Goal: Task Accomplishment & Management: Manage account settings

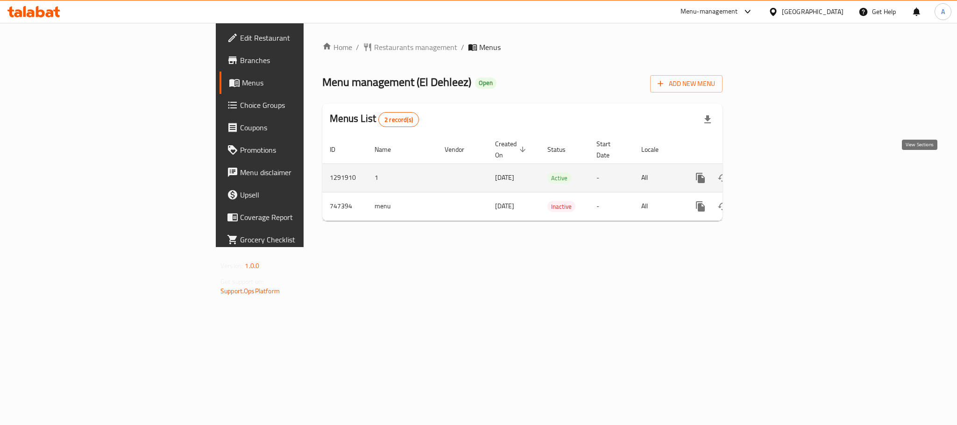
click at [779, 167] on link "enhanced table" at bounding box center [768, 178] width 22 height 22
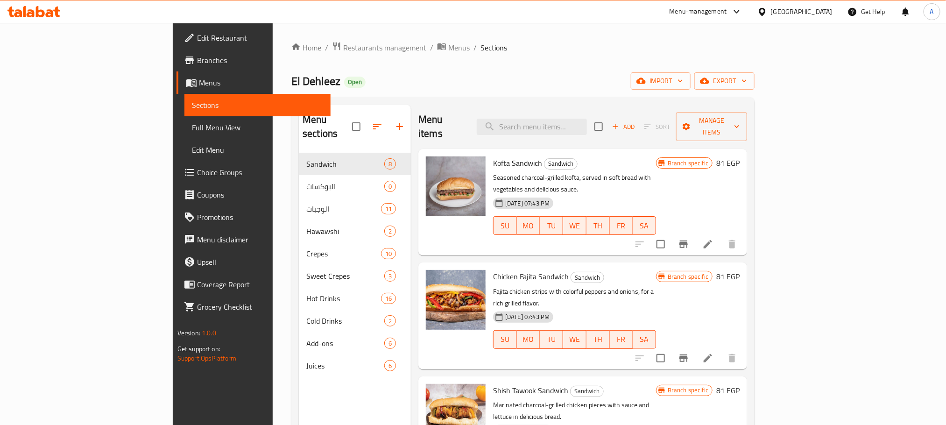
click at [199, 81] on span "Menus" at bounding box center [261, 82] width 124 height 11
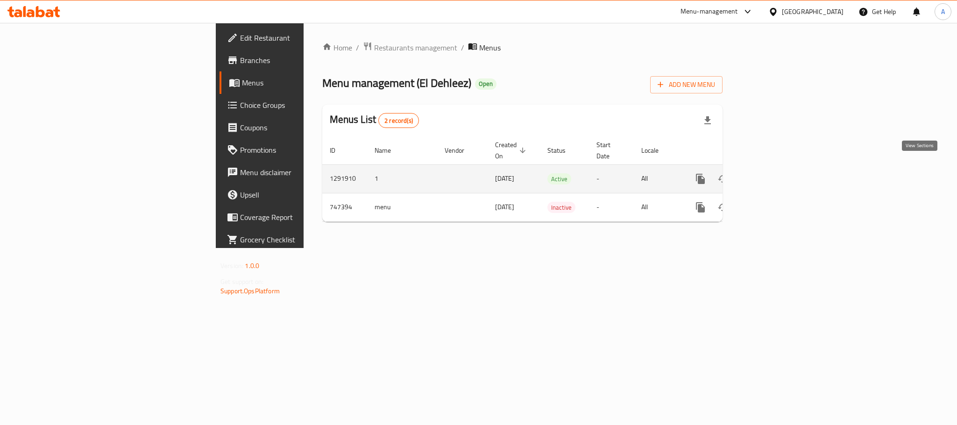
click at [779, 168] on link "enhanced table" at bounding box center [768, 179] width 22 height 22
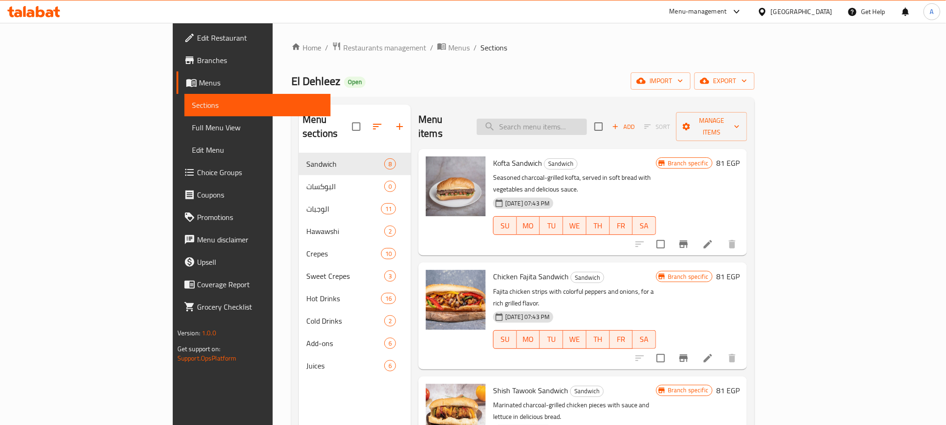
click at [587, 121] on input "search" at bounding box center [532, 127] width 110 height 16
type input "و"
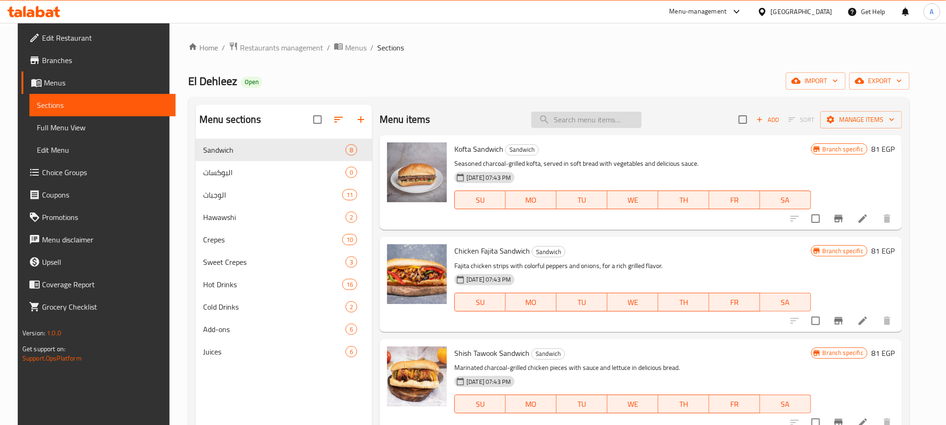
type input "ة"
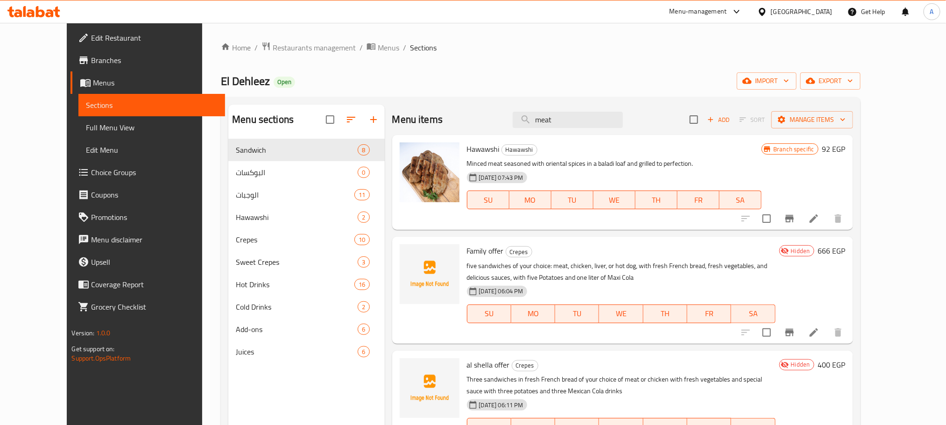
click at [583, 107] on div "Menu items meat Add Sort Manage items" at bounding box center [622, 120] width 461 height 30
click at [585, 120] on input "meat" at bounding box center [568, 120] width 110 height 16
paste input "sauces"
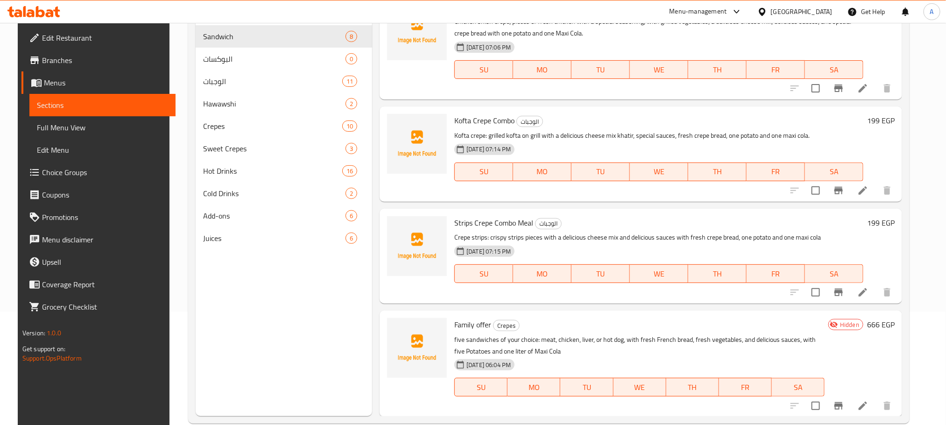
scroll to position [131, 0]
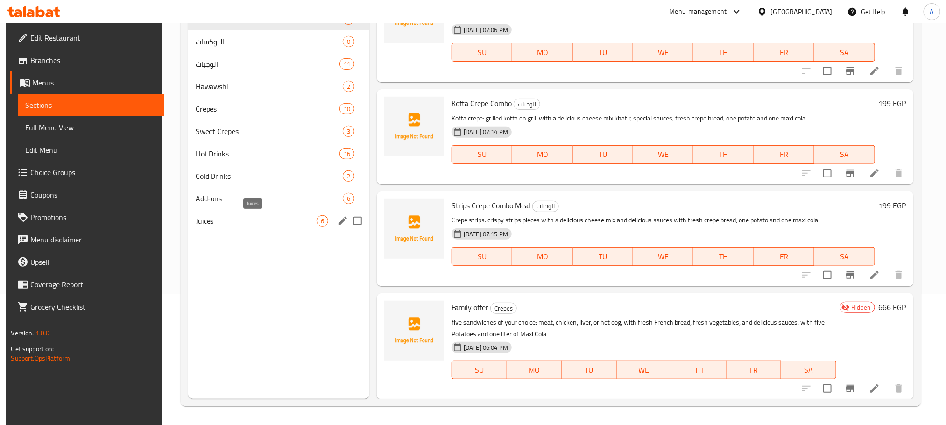
type input "sauces"
click at [255, 221] on span "Juices" at bounding box center [256, 220] width 121 height 11
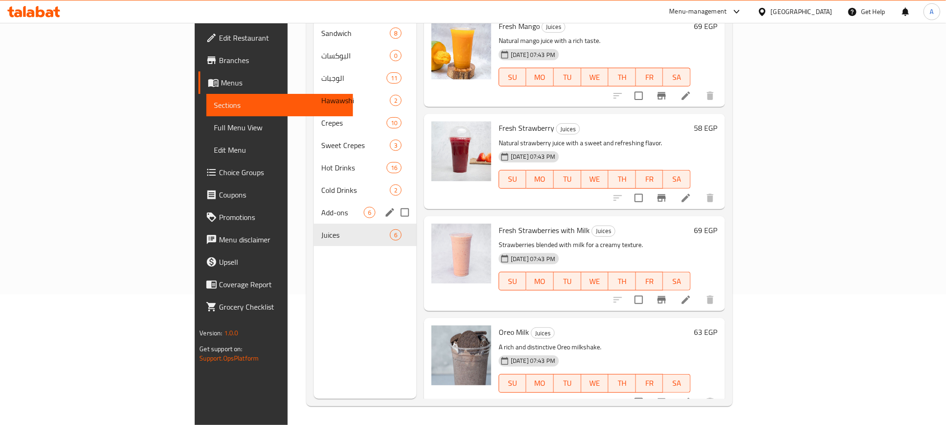
click at [314, 205] on div "Add-ons 6" at bounding box center [365, 212] width 103 height 22
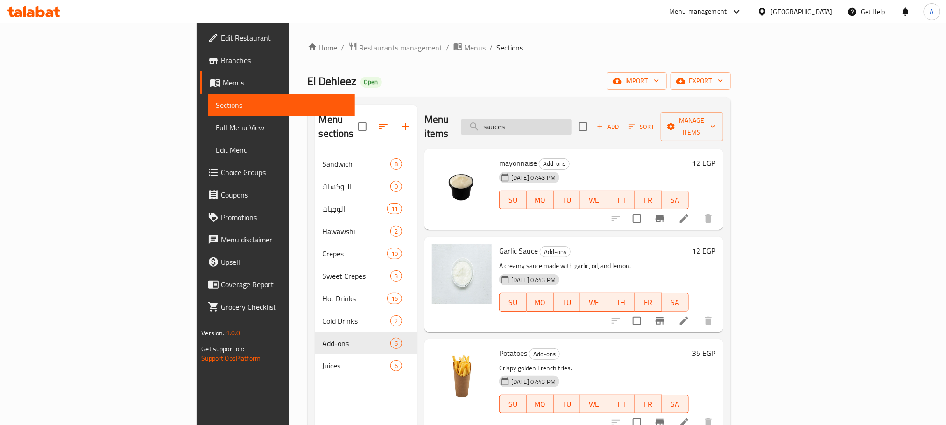
click at [572, 119] on input "sauces" at bounding box center [517, 127] width 110 height 16
